Goal: Find specific page/section: Find specific page/section

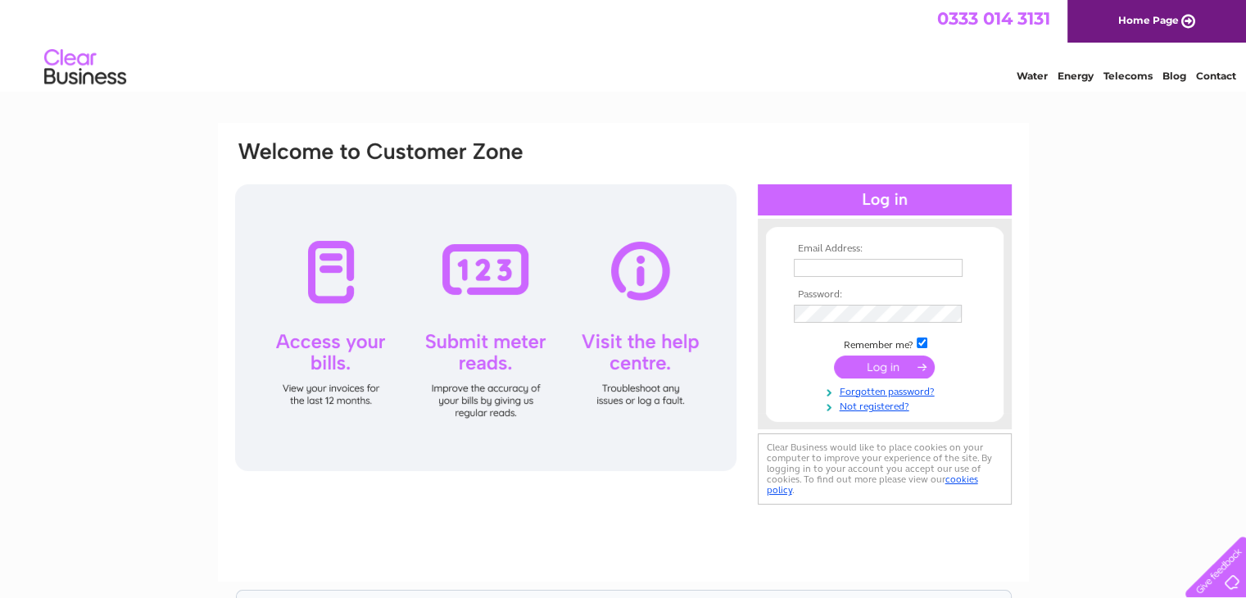
click at [844, 274] on input "text" at bounding box center [878, 268] width 169 height 18
type input "d.bilityuk@gmail.com"
click at [881, 362] on input "submit" at bounding box center [884, 367] width 101 height 23
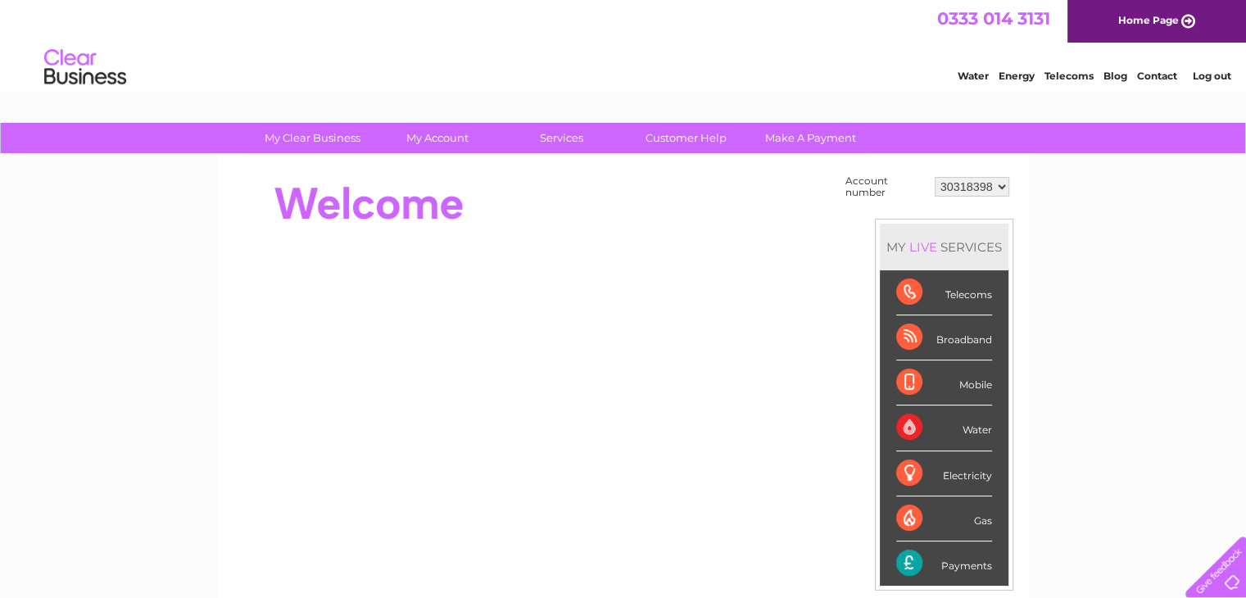
click at [1076, 212] on div "My Clear Business Login Details My Details My Preferences Link Account My Accou…" at bounding box center [623, 585] width 1246 height 924
click at [1150, 74] on link "Contact" at bounding box center [1157, 76] width 40 height 12
